Goal: Navigation & Orientation: Go to known website

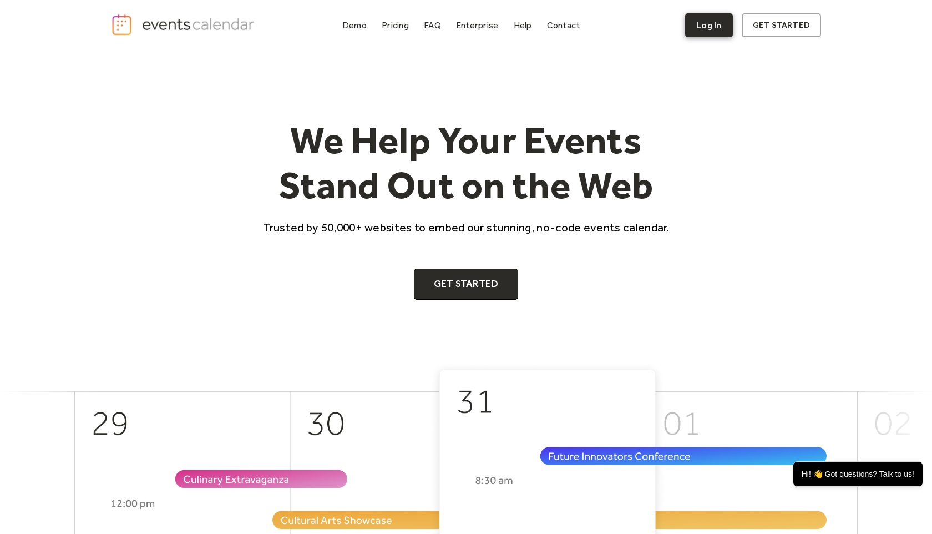
click at [713, 26] on link "Log In" at bounding box center [708, 25] width 47 height 24
click at [31, 165] on div "We Help Your Events Stand Out on the Web Trusted by 50,000+ websites to embed o…" at bounding box center [466, 206] width 932 height 311
click at [125, 21] on img "home" at bounding box center [184, 24] width 147 height 23
click at [711, 25] on link "Log In" at bounding box center [708, 25] width 47 height 24
